Goal: Check status: Check status

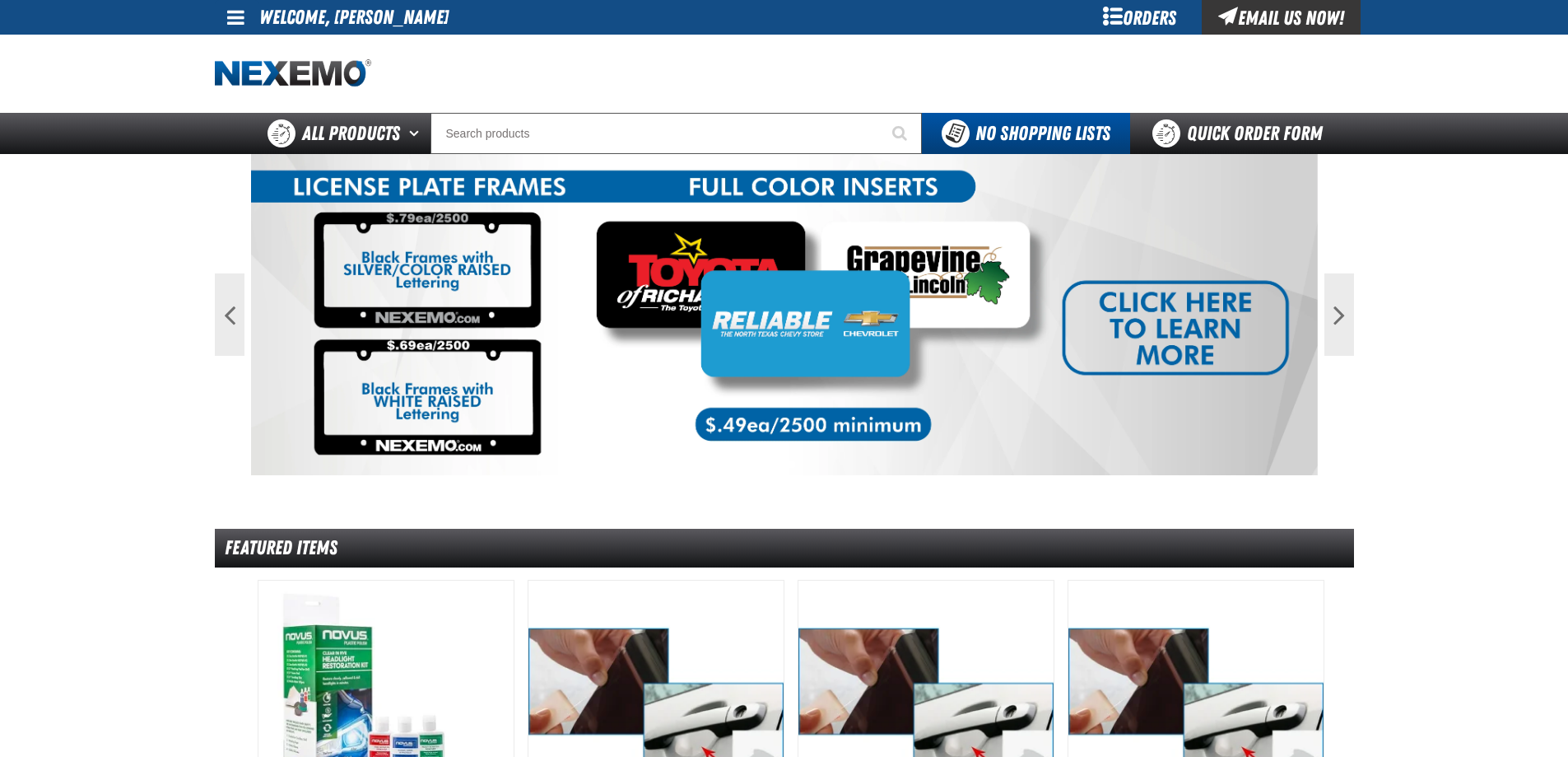
click at [1122, 16] on div "Orders" at bounding box center [1140, 17] width 123 height 34
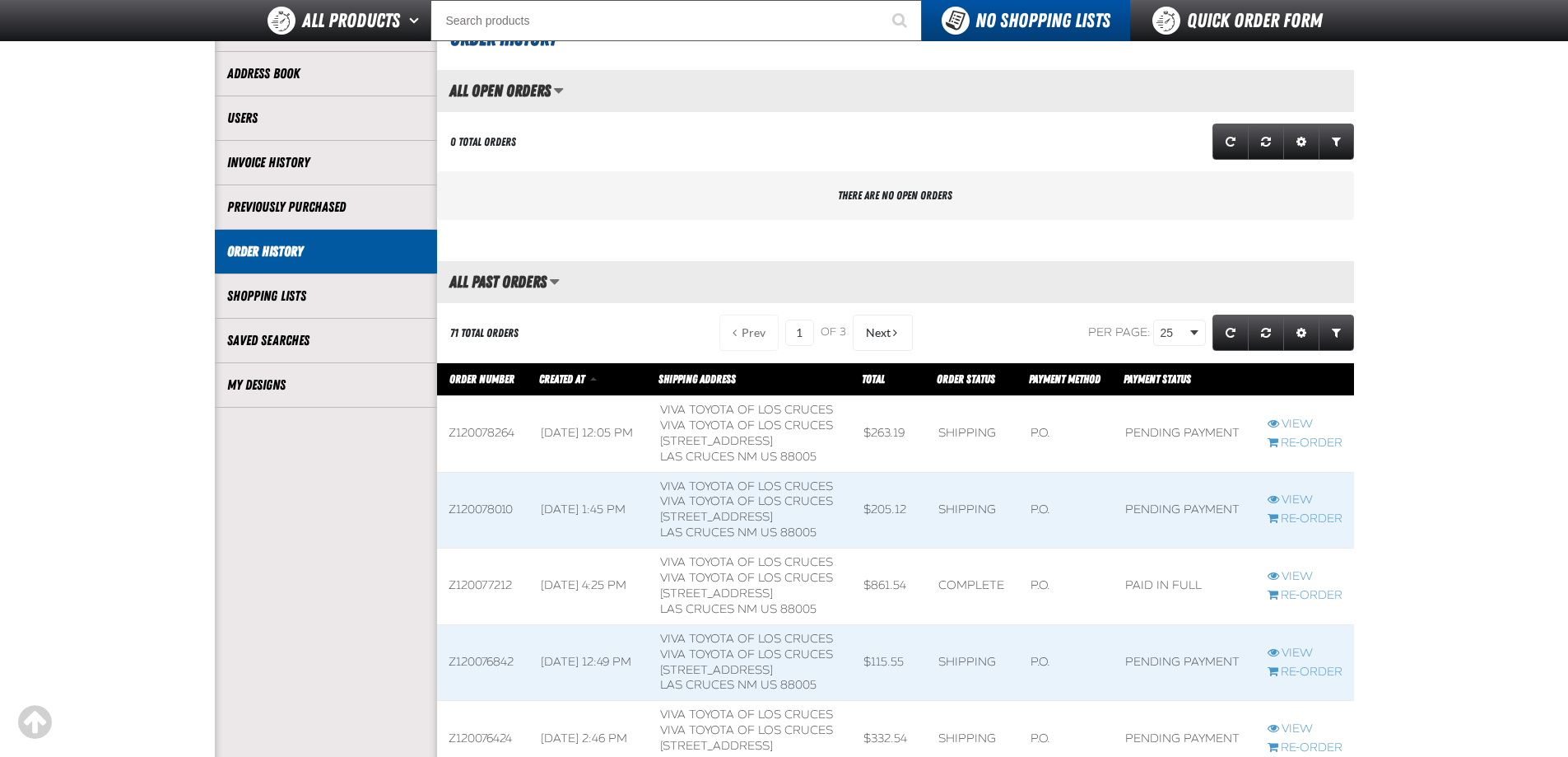
scroll to position [165, 0]
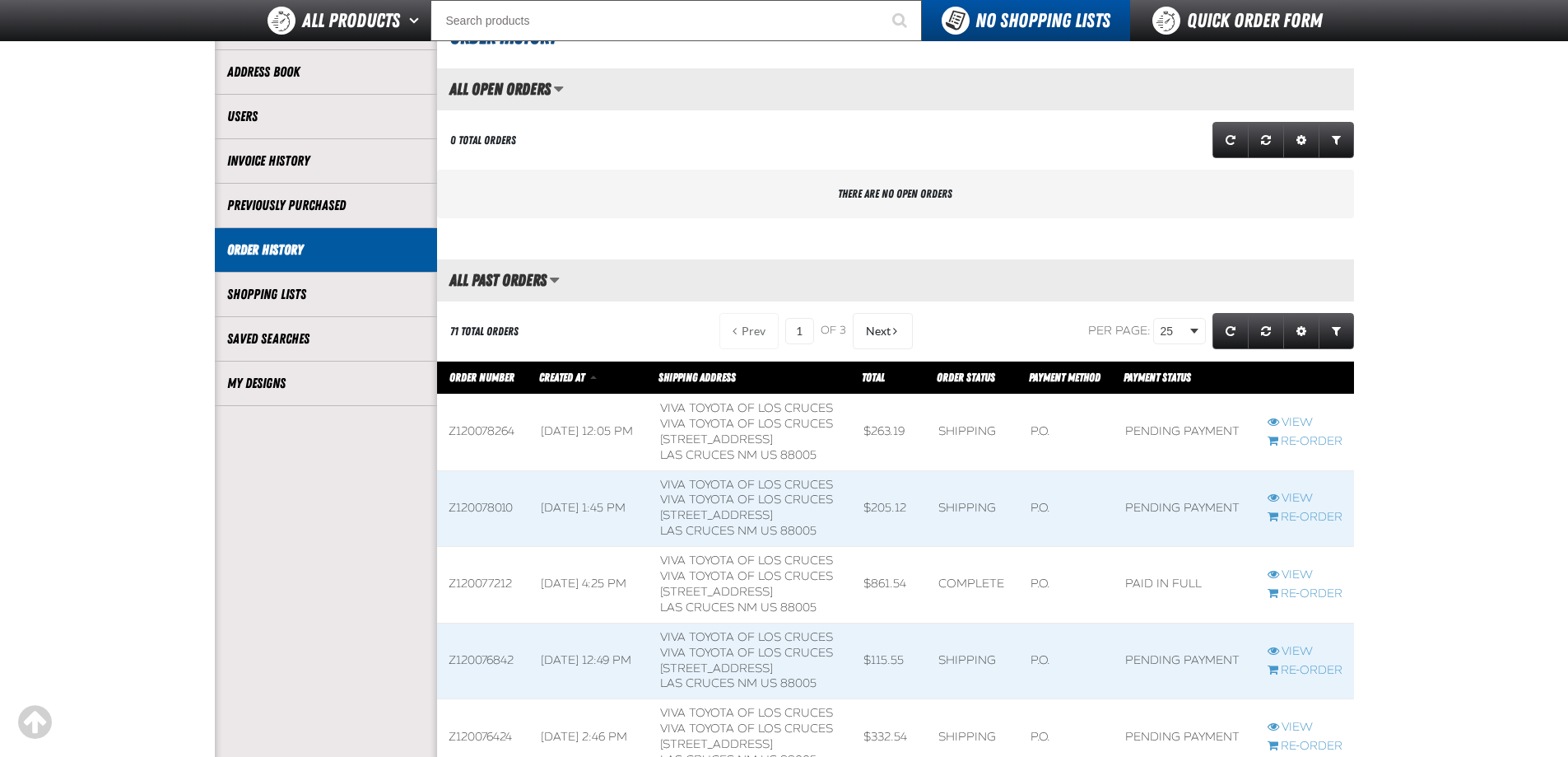
click at [1302, 489] on span at bounding box center [1304, 509] width 98 height 76
click at [1293, 422] on link "View" at bounding box center [1304, 423] width 75 height 16
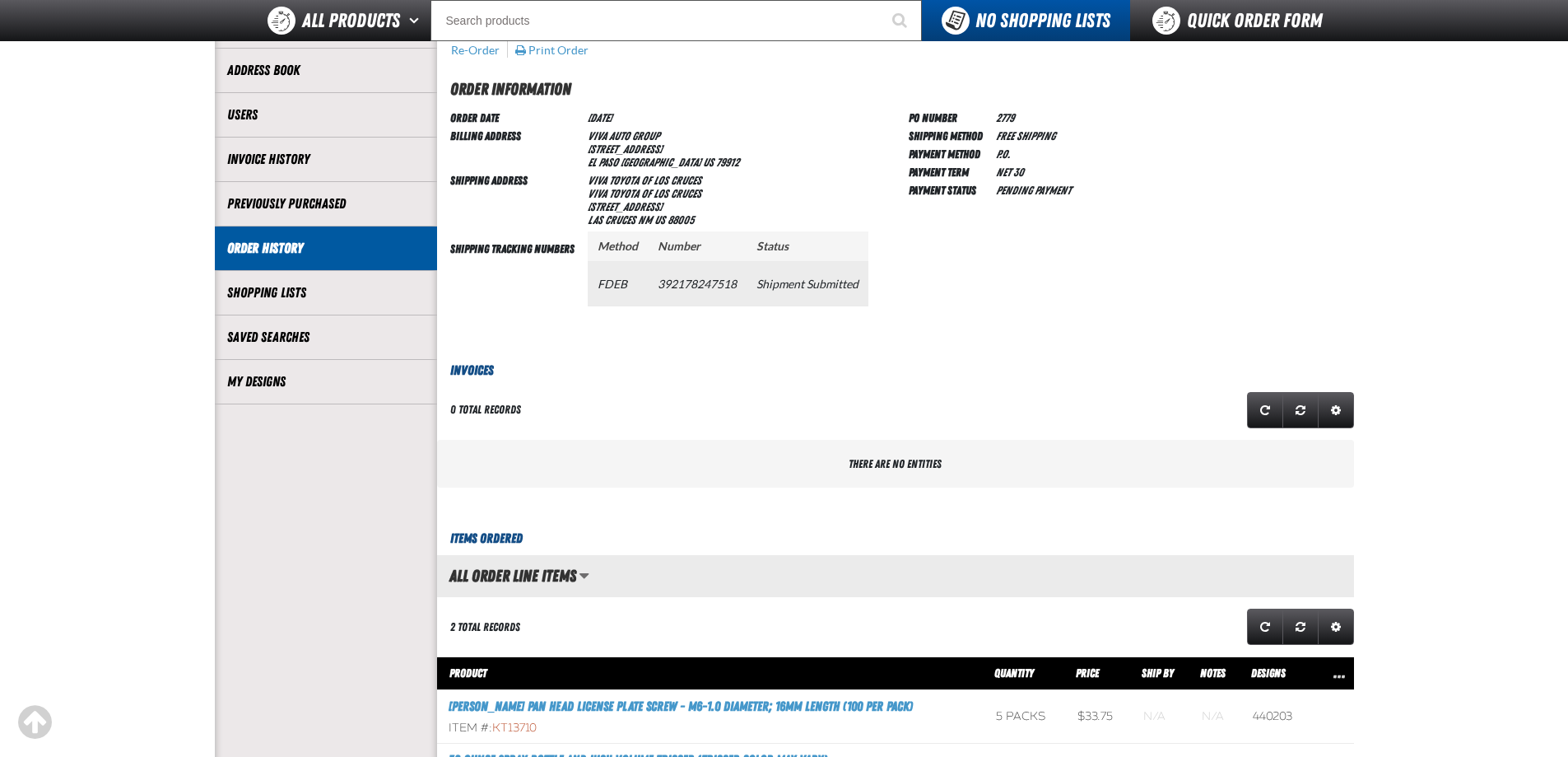
scroll to position [140, 0]
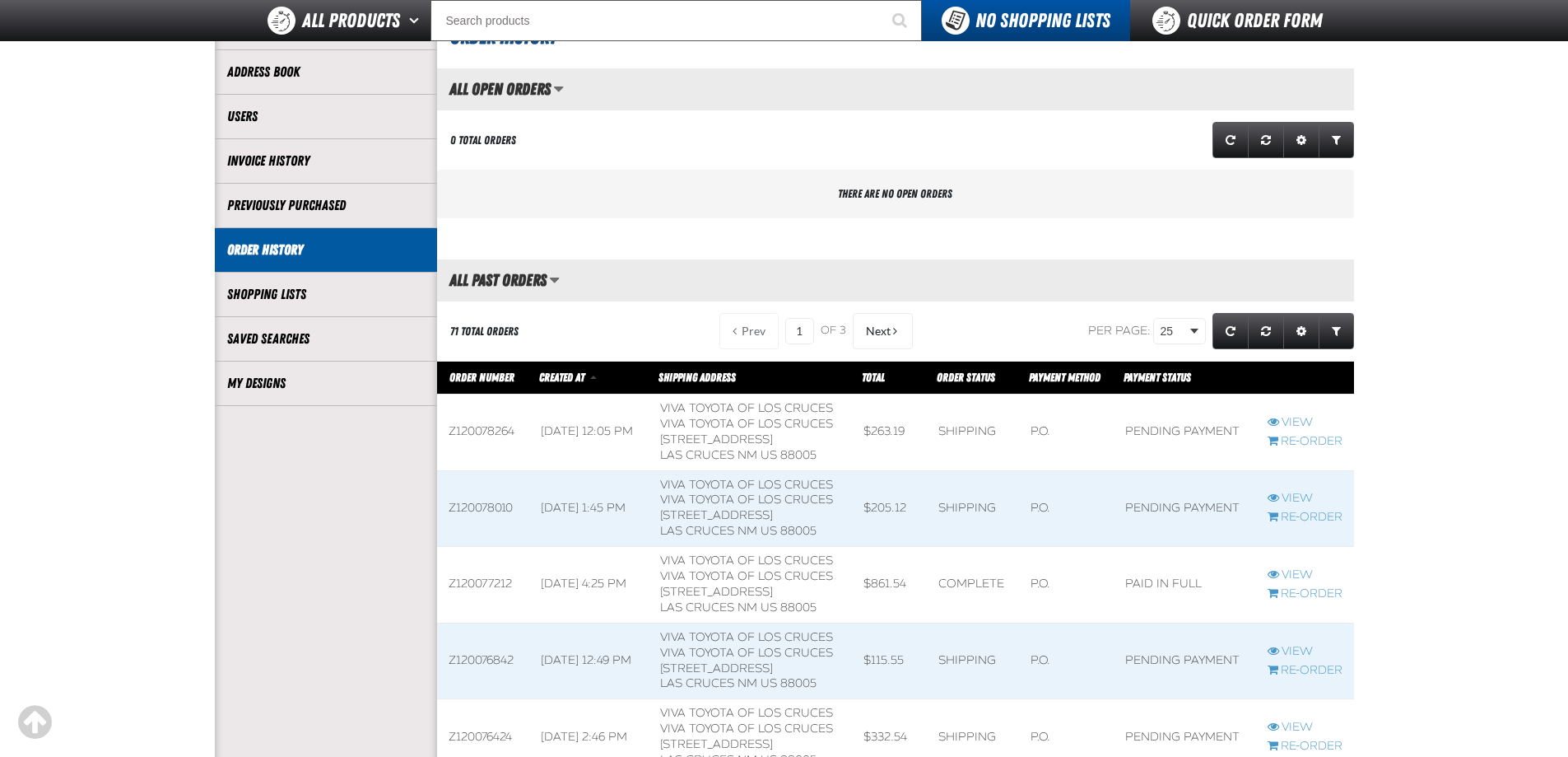
scroll to position [1, 1]
click at [1306, 498] on link "View" at bounding box center [1304, 498] width 75 height 16
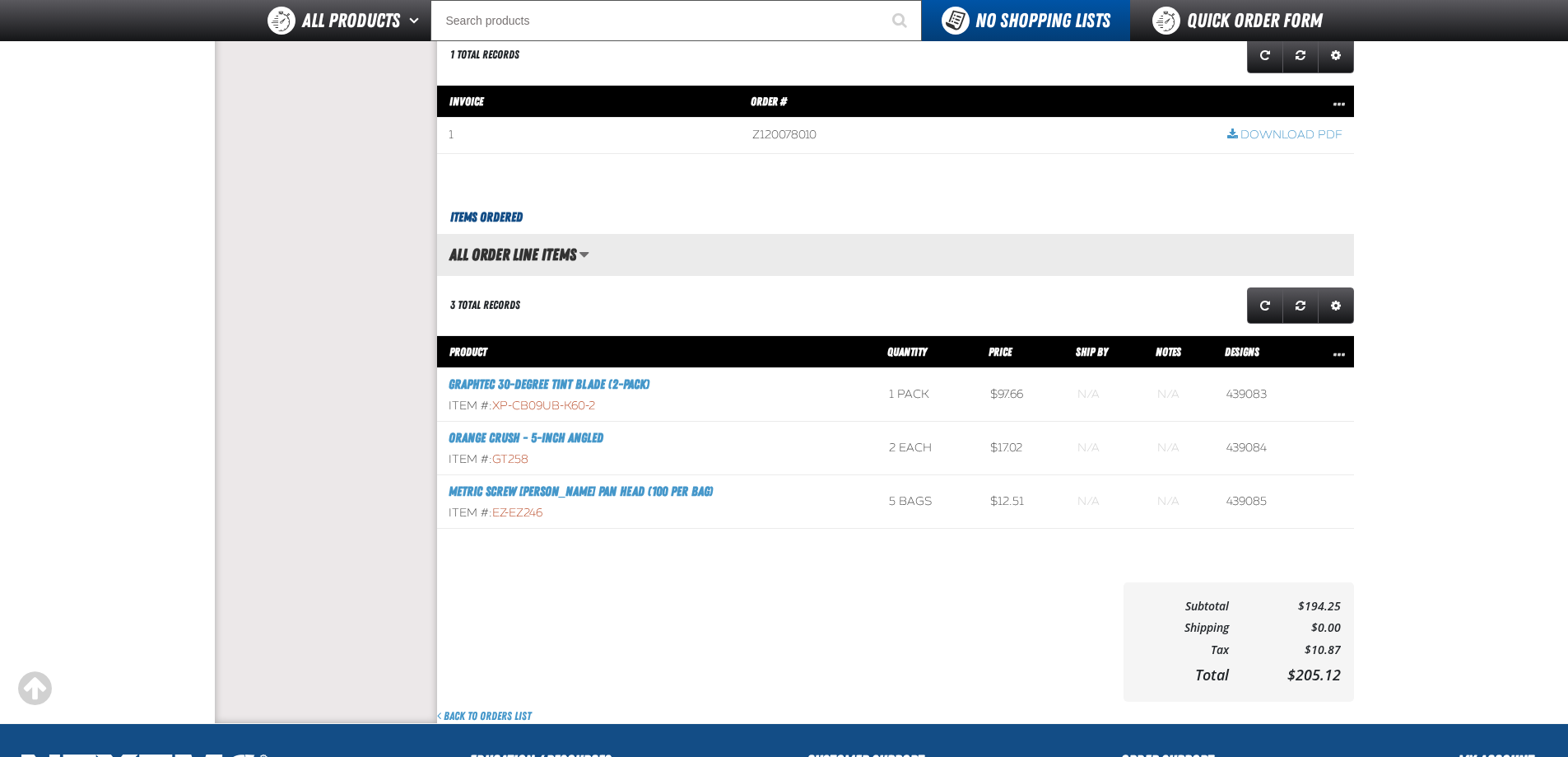
scroll to position [741, 0]
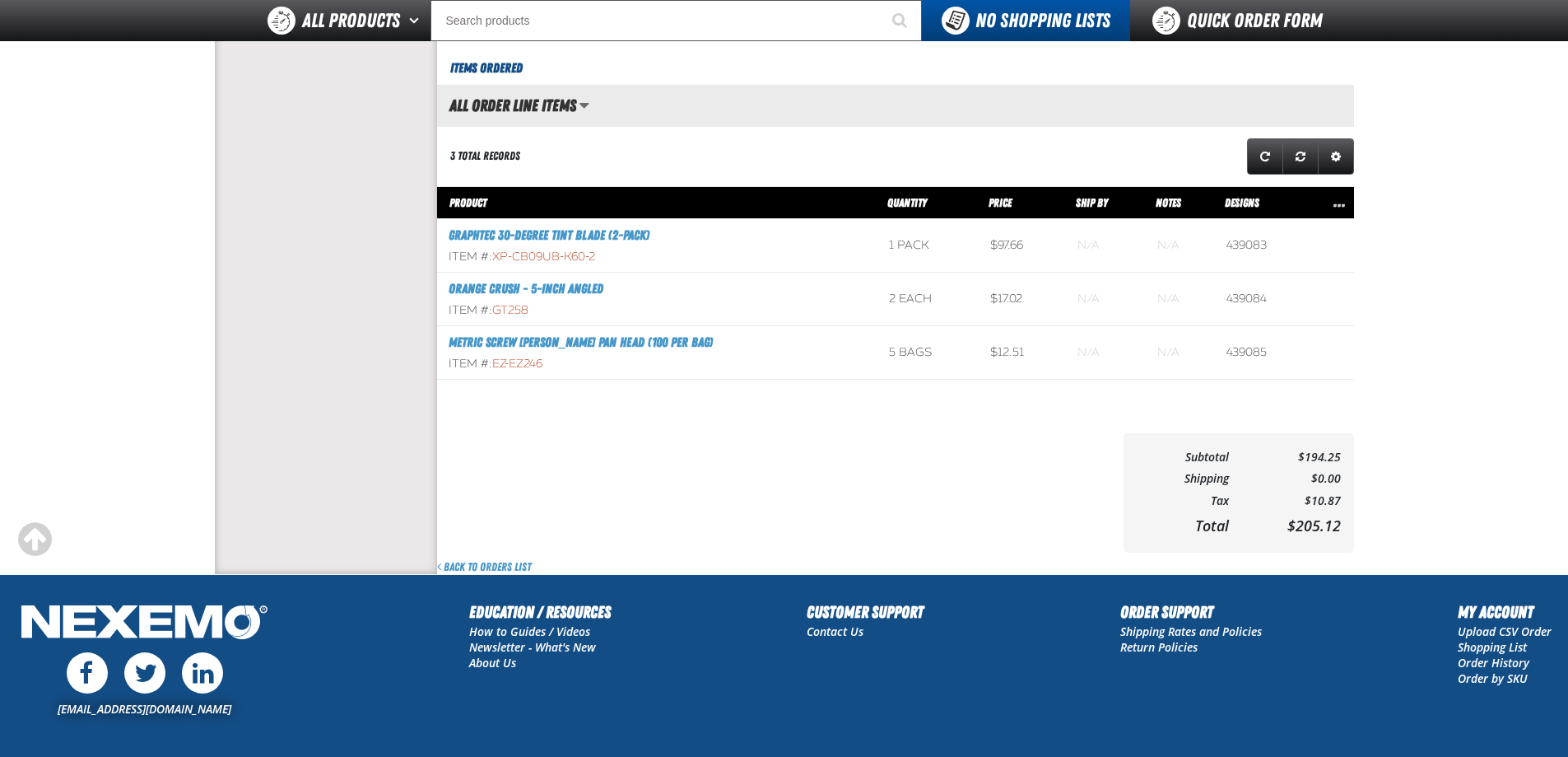
drag, startPoint x: 188, startPoint y: 308, endPoint x: 198, endPoint y: 288, distance: 22.4
